Goal: Task Accomplishment & Management: Use online tool/utility

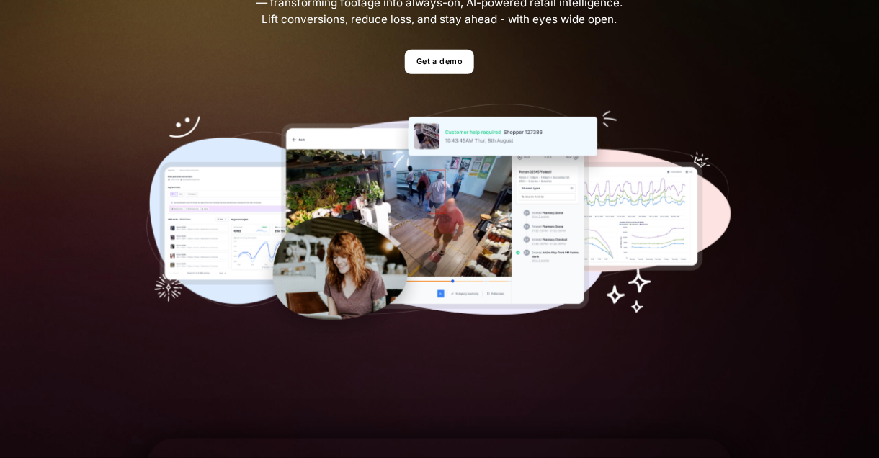
scroll to position [144, 0]
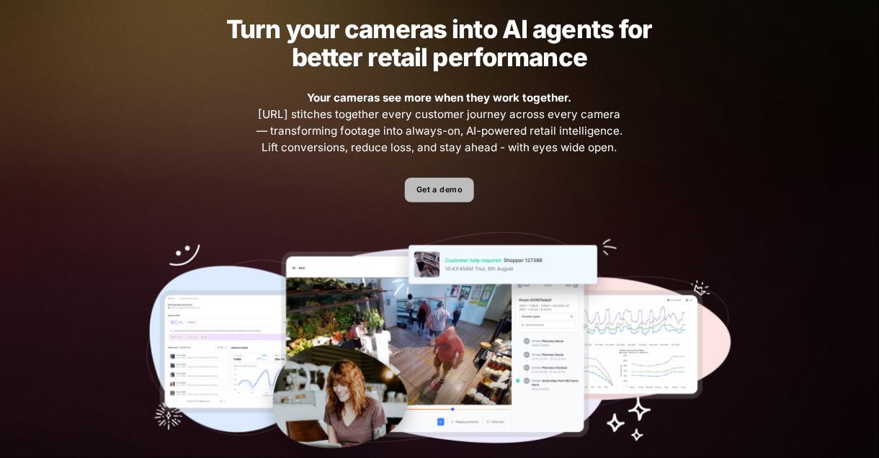
click at [448, 197] on link "Get a demo" at bounding box center [439, 190] width 68 height 25
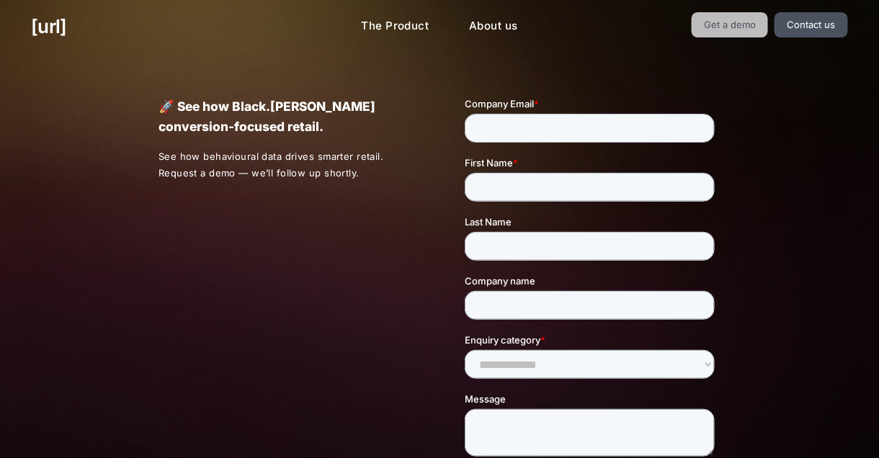
click at [736, 15] on link "Get a demo" at bounding box center [730, 24] width 77 height 25
